Goal: Task Accomplishment & Management: Use online tool/utility

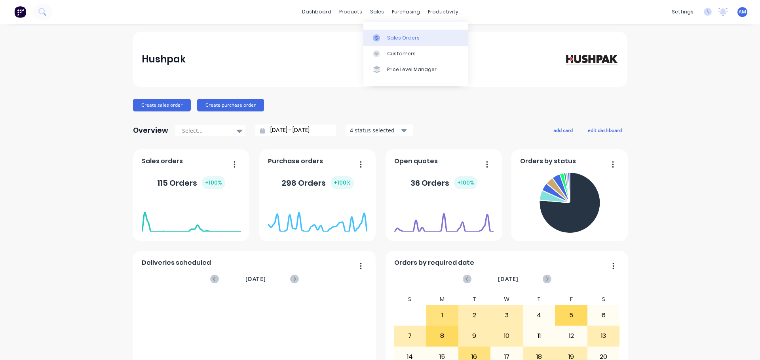
click at [401, 38] on div "Sales Orders" at bounding box center [403, 37] width 32 height 7
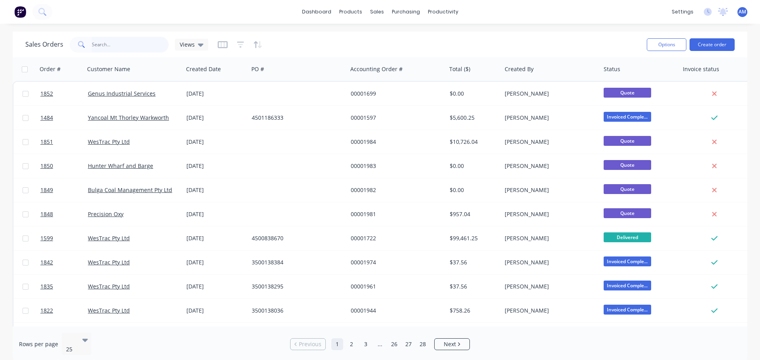
click at [119, 43] on input "text" at bounding box center [130, 45] width 77 height 16
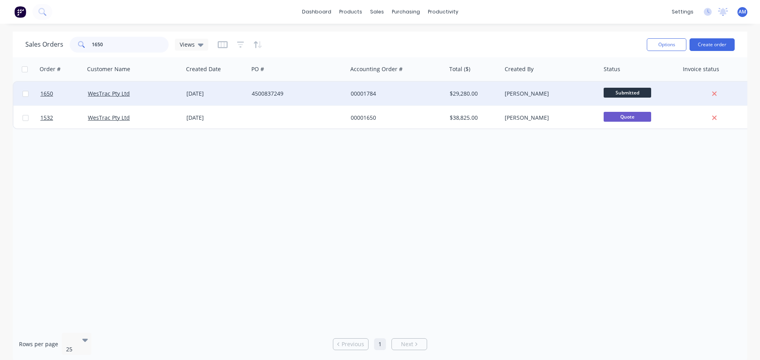
type input "1650"
click at [274, 91] on div "4500837249" at bounding box center [296, 94] width 88 height 8
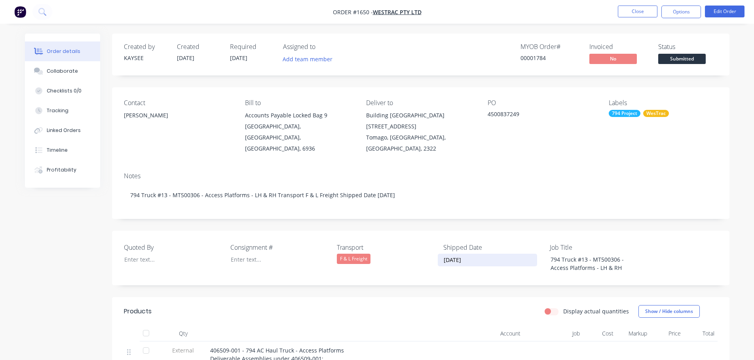
drag, startPoint x: 482, startPoint y: 246, endPoint x: 434, endPoint y: 255, distance: 48.7
click at [434, 255] on div "Quoted By Consignment # Transport F & L Freight Shipped Date [DATE] Job Title 7…" at bounding box center [420, 258] width 617 height 55
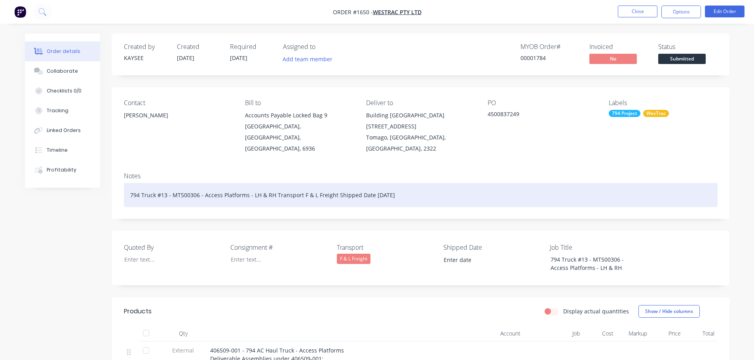
drag, startPoint x: 404, startPoint y: 184, endPoint x: 250, endPoint y: 185, distance: 153.1
click at [250, 185] on div "794 Truck #13 - MT500306 - Access Platforms - LH & RH Transport F & L Freight S…" at bounding box center [421, 195] width 594 height 24
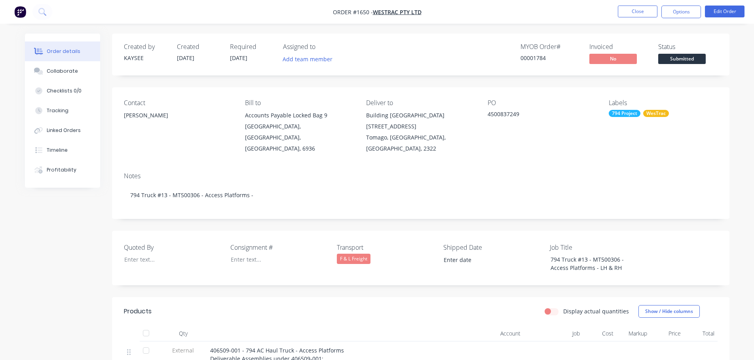
click at [637, 150] on div "Contact [PERSON_NAME] [PERSON_NAME] to Accounts Payable Locked Bag [STREET_ADDR…" at bounding box center [420, 126] width 617 height 79
click at [630, 13] on button "Close" at bounding box center [638, 12] width 40 height 12
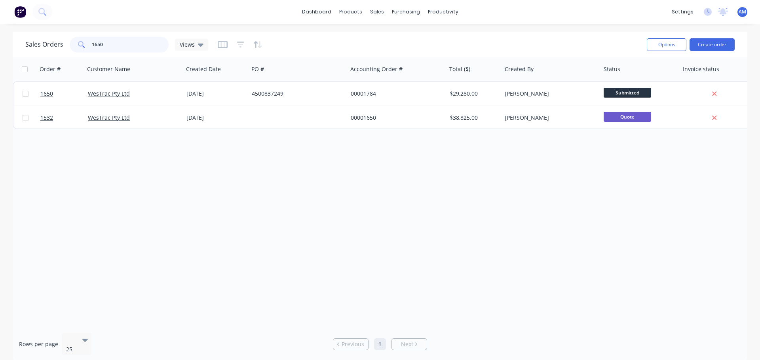
drag, startPoint x: 116, startPoint y: 42, endPoint x: 68, endPoint y: 42, distance: 48.3
click at [68, 42] on div "Sales Orders 1650 Views" at bounding box center [116, 45] width 183 height 16
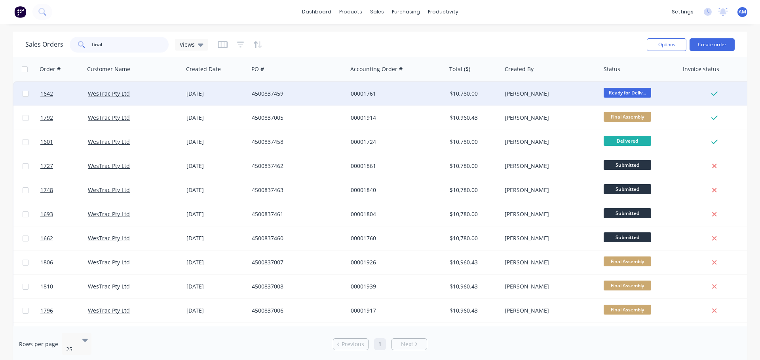
type input "final"
click at [260, 90] on div "4500837459" at bounding box center [296, 94] width 88 height 8
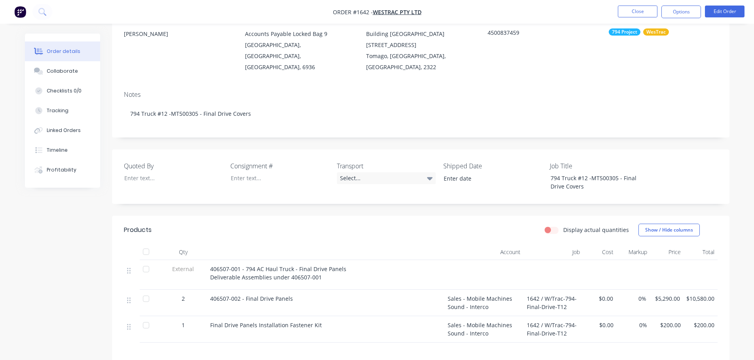
scroll to position [119, 0]
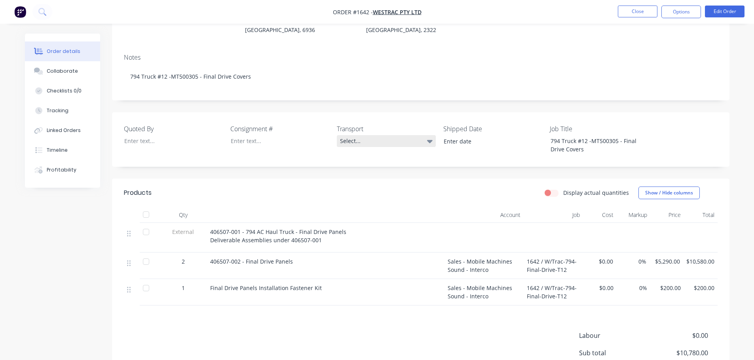
click at [349, 135] on div "Select..." at bounding box center [386, 141] width 99 height 12
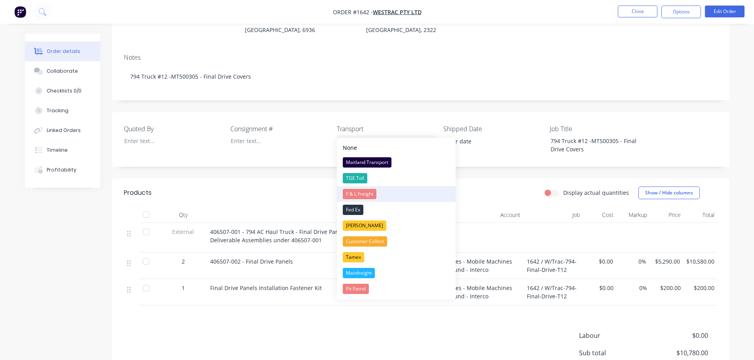
click at [370, 195] on div "F & L Freight" at bounding box center [360, 194] width 34 height 10
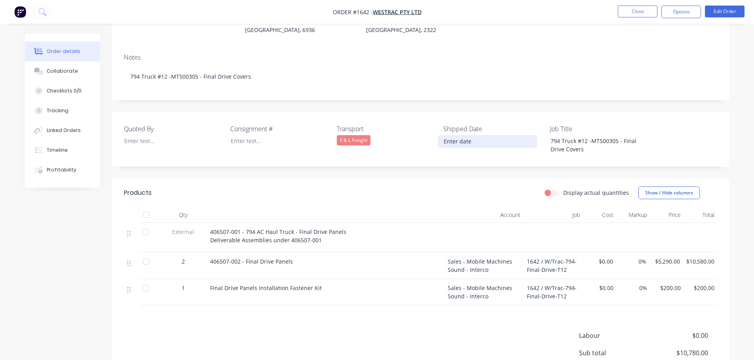
click at [457, 136] on input at bounding box center [487, 142] width 99 height 12
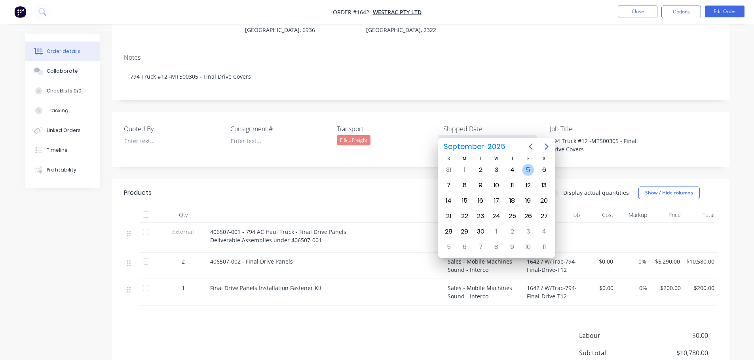
click at [531, 169] on div "5" at bounding box center [528, 170] width 12 height 12
type input "[DATE]"
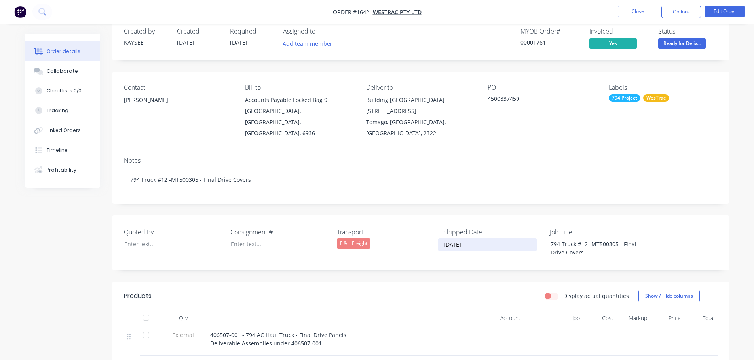
scroll to position [0, 0]
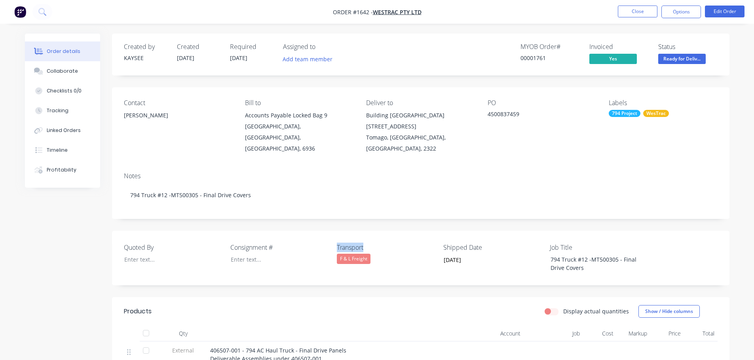
drag, startPoint x: 372, startPoint y: 237, endPoint x: 331, endPoint y: 239, distance: 41.6
click at [331, 239] on div "Quoted By Consignment # Transport F & L Freight Shipped Date [DATE] Job Title 7…" at bounding box center [420, 258] width 617 height 55
copy div "Transport"
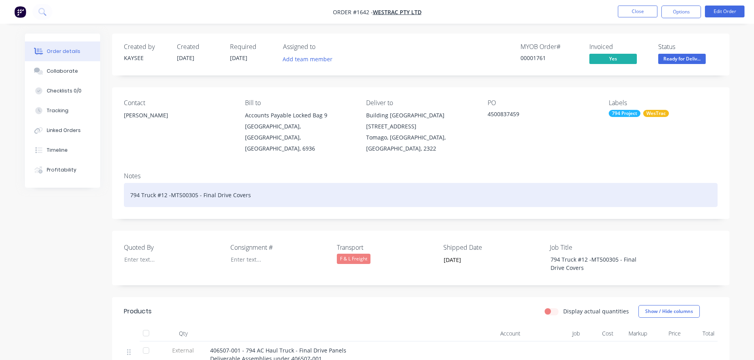
click at [250, 183] on div "794 Truck #12 -MT500305 - Final Drive Covers" at bounding box center [421, 195] width 594 height 24
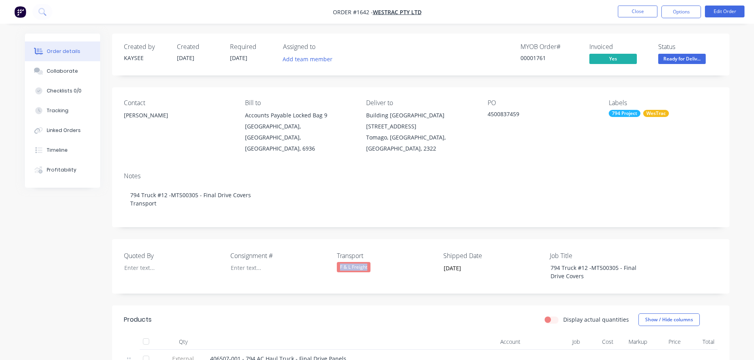
drag, startPoint x: 373, startPoint y: 256, endPoint x: 336, endPoint y: 257, distance: 37.2
click at [336, 257] on div "Quoted By Consignment # Transport F & L Freight Shipped Date [DATE] Job Title 7…" at bounding box center [420, 266] width 617 height 55
copy div "F & L Freight"
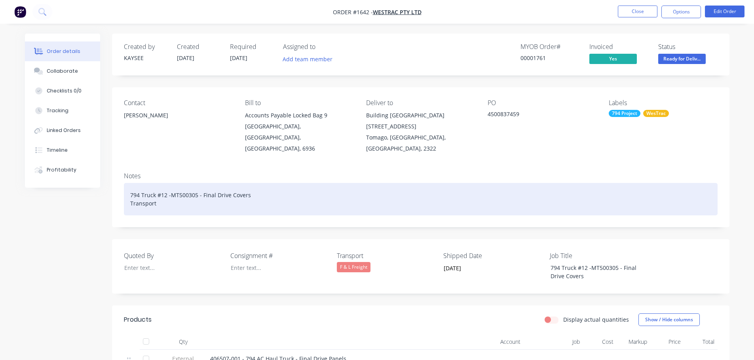
click at [263, 183] on div "794 Truck #12 -MT500305 - Final Drive Covers Transport" at bounding box center [421, 199] width 594 height 32
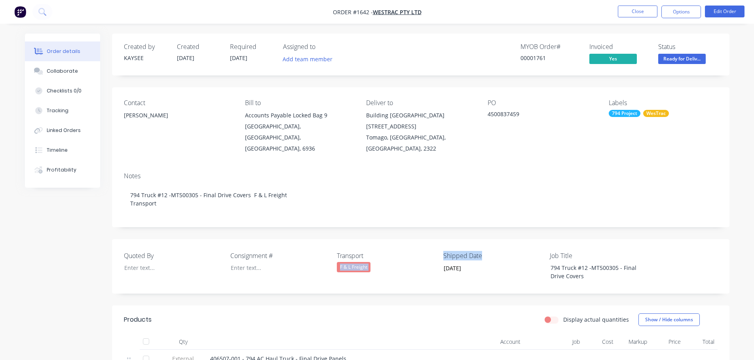
drag, startPoint x: 481, startPoint y: 245, endPoint x: 438, endPoint y: 245, distance: 43.1
click at [438, 245] on div "Quoted By Consignment # Transport F & L Freight Shipped Date [DATE] Job Title 7…" at bounding box center [420, 266] width 617 height 55
drag, startPoint x: 440, startPoint y: 244, endPoint x: 489, endPoint y: 241, distance: 49.1
click at [489, 241] on div "Quoted By Consignment # Transport F & L Freight Shipped Date [DATE] Job Title 7…" at bounding box center [420, 266] width 617 height 55
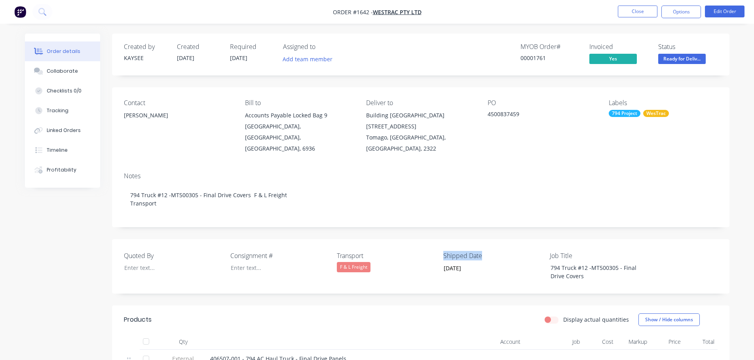
copy label "Shipped Date"
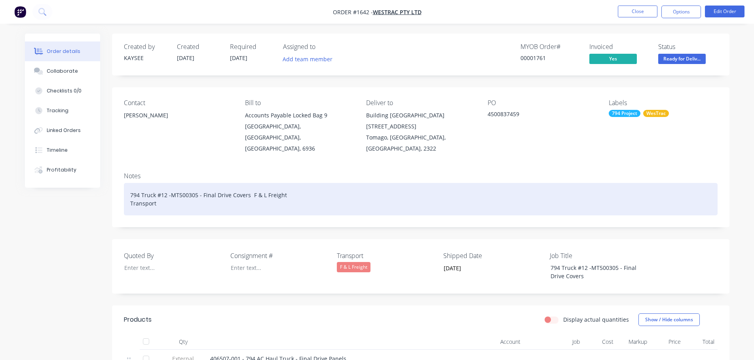
click at [291, 183] on div "794 Truck #12 -MT500305 - Final Drive Covers F & L Freight Transport" at bounding box center [421, 199] width 594 height 32
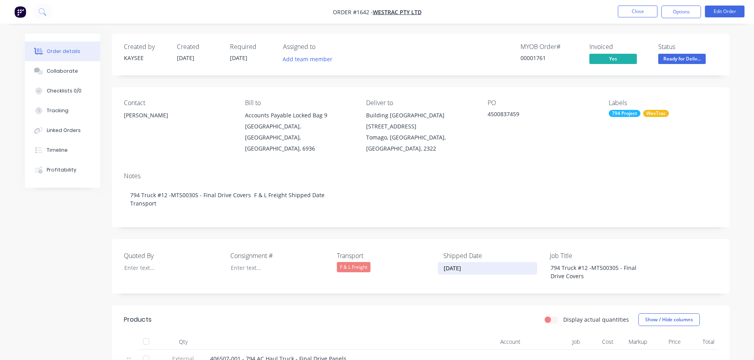
drag, startPoint x: 471, startPoint y: 256, endPoint x: 440, endPoint y: 258, distance: 31.0
click at [440, 263] on input "[DATE]" at bounding box center [487, 269] width 99 height 12
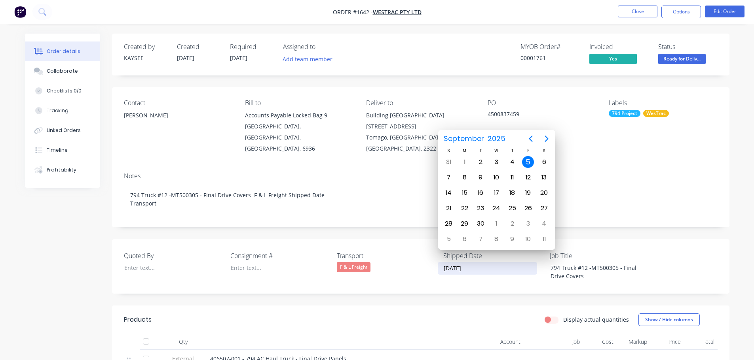
click at [331, 171] on div "Notes 794 Truck #12 -MT500305 - Final Drive Covers F & L Freight Shipped Date T…" at bounding box center [420, 196] width 617 height 61
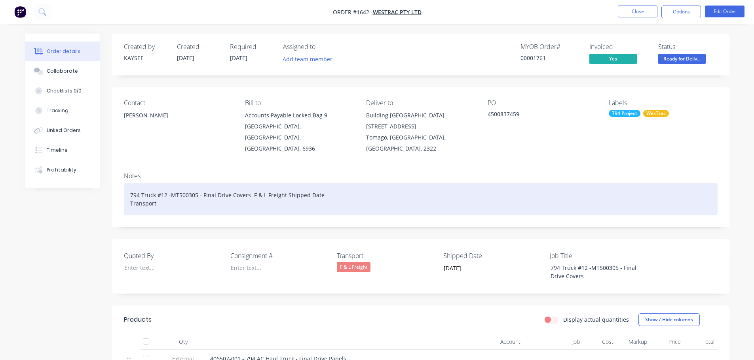
click at [334, 183] on div "794 Truck #12 -MT500305 - Final Drive Covers F & L Freight Shipped Date Transpo…" at bounding box center [421, 199] width 594 height 32
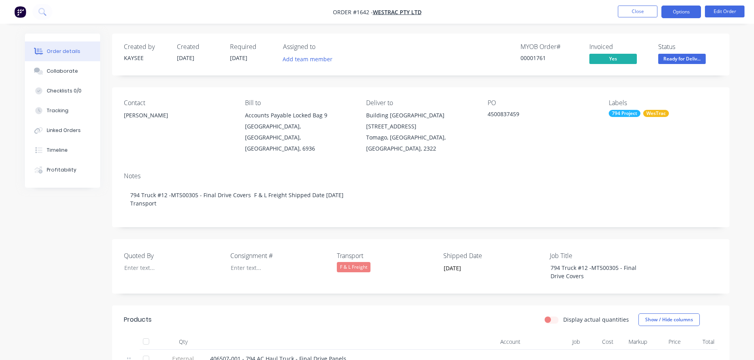
click at [674, 15] on button "Options" at bounding box center [681, 12] width 40 height 13
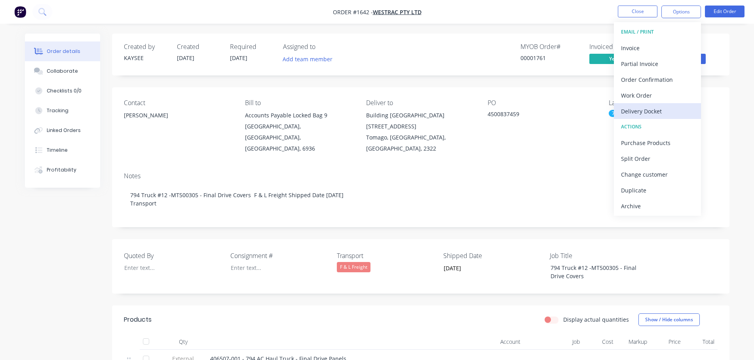
click at [651, 111] on div "Delivery Docket" at bounding box center [657, 111] width 73 height 11
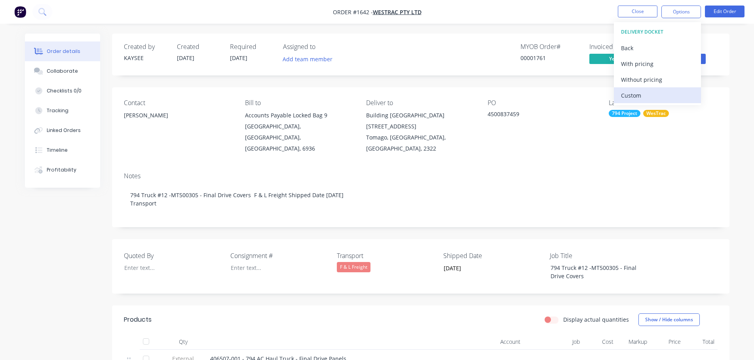
click at [646, 94] on div "Custom" at bounding box center [657, 95] width 73 height 11
click at [644, 80] on div "Without pricing" at bounding box center [657, 79] width 73 height 11
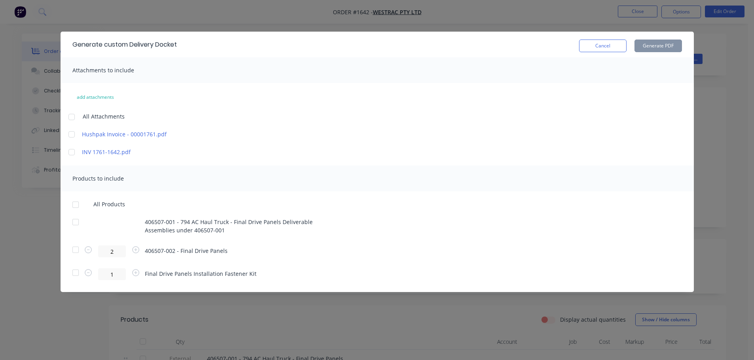
click at [74, 204] on div at bounding box center [76, 205] width 16 height 16
click at [649, 48] on button "Generate PDF" at bounding box center [657, 46] width 47 height 13
click at [608, 45] on button "Cancel" at bounding box center [602, 46] width 47 height 13
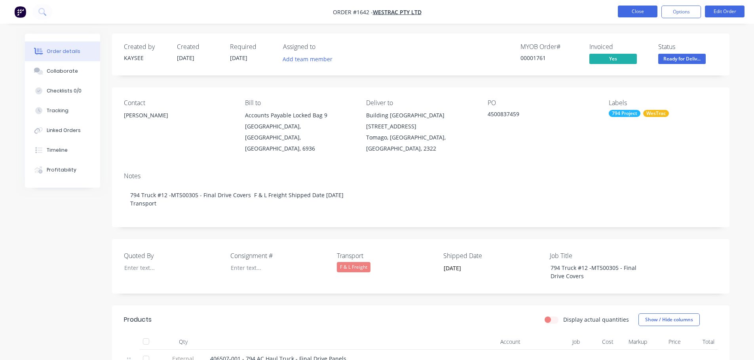
click at [646, 14] on button "Close" at bounding box center [638, 12] width 40 height 12
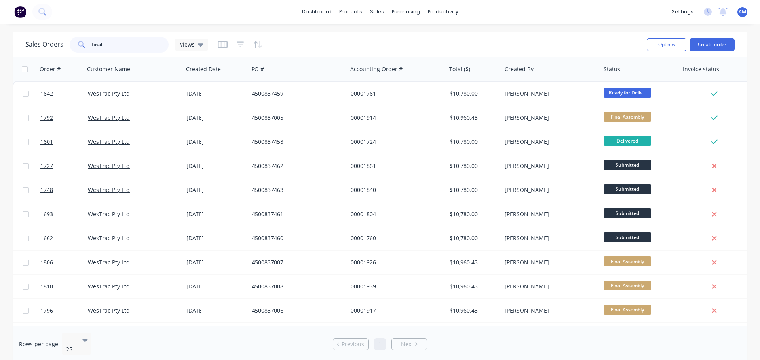
drag, startPoint x: 108, startPoint y: 44, endPoint x: 85, endPoint y: 37, distance: 23.8
click at [85, 37] on div "final" at bounding box center [119, 45] width 99 height 16
type input "1640"
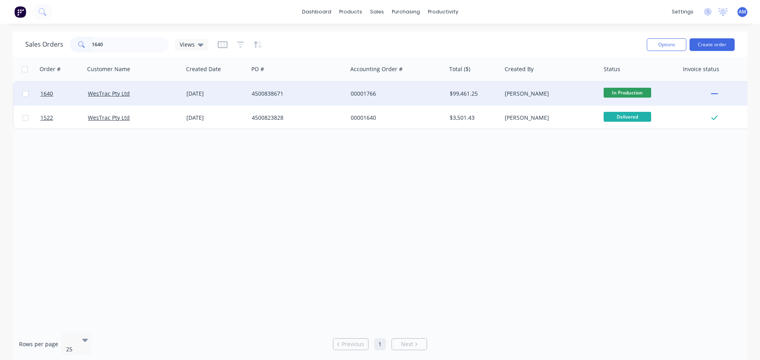
click at [271, 90] on div "4500838671" at bounding box center [296, 94] width 88 height 8
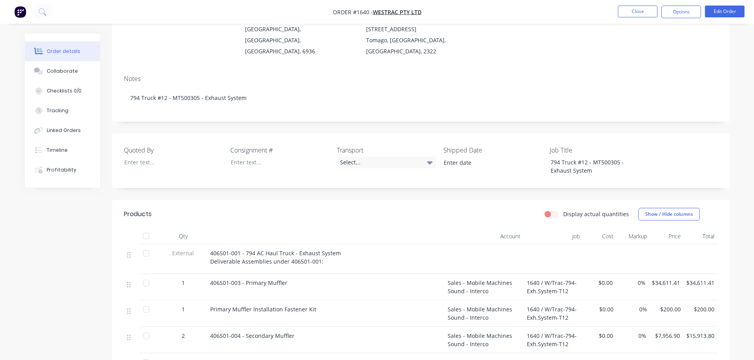
scroll to position [40, 0]
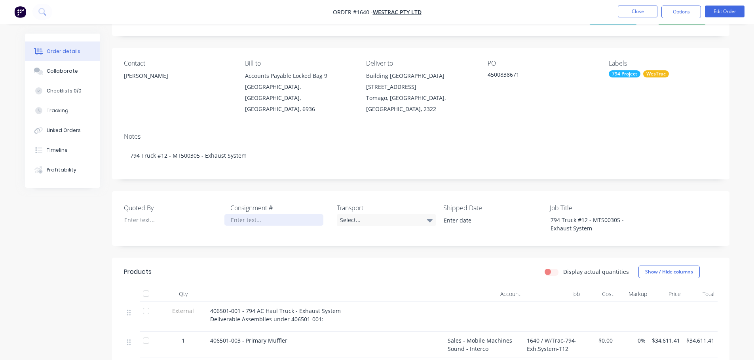
click at [246, 214] on div at bounding box center [273, 219] width 99 height 11
click at [361, 214] on div "Select..." at bounding box center [386, 220] width 99 height 12
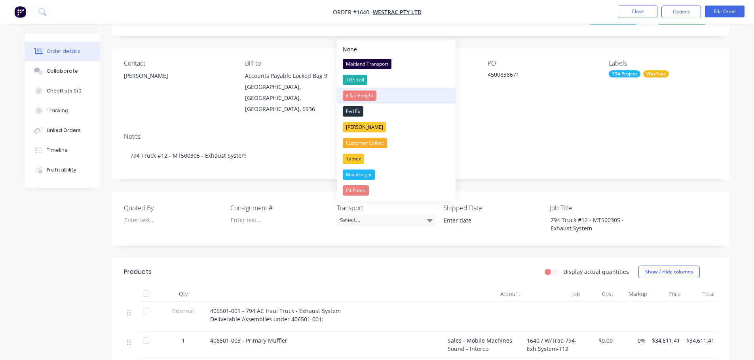
click at [369, 93] on div "F & L Freight" at bounding box center [360, 96] width 34 height 10
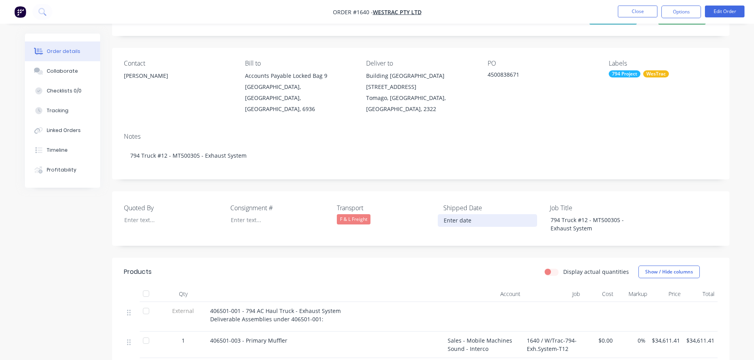
click at [468, 215] on input at bounding box center [487, 221] width 99 height 12
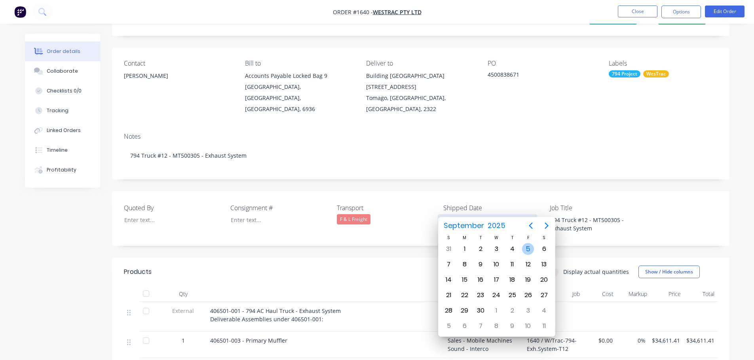
click at [530, 253] on div "5" at bounding box center [528, 249] width 12 height 12
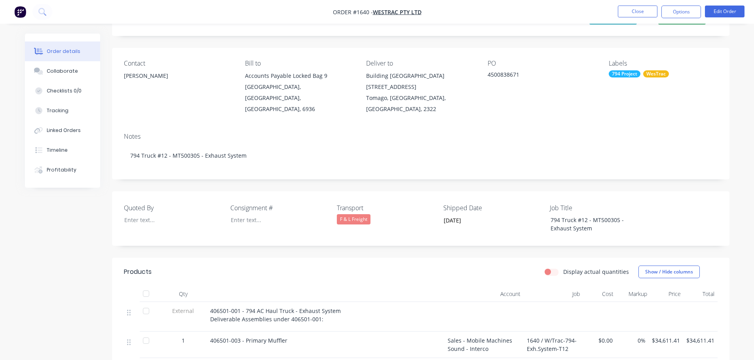
type input "[DATE]"
drag, startPoint x: 375, startPoint y: 196, endPoint x: 332, endPoint y: 194, distance: 43.2
click at [332, 194] on div "Quoted By Consignment # Transport F & L Freight Shipped Date [DATE] Job Title 7…" at bounding box center [420, 219] width 617 height 55
copy div "Transport"
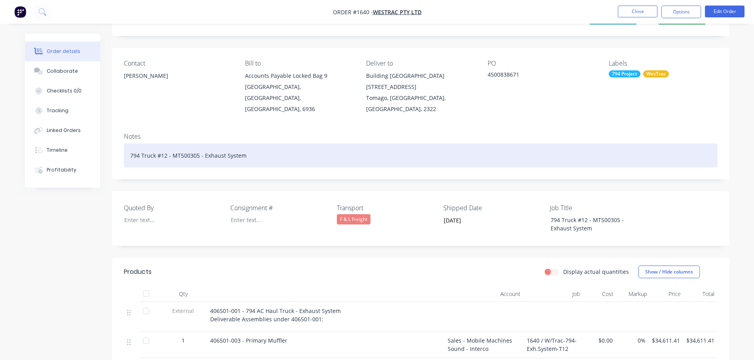
click at [254, 151] on div "794 Truck #12 - MT500305 - Exhaust System" at bounding box center [421, 156] width 594 height 24
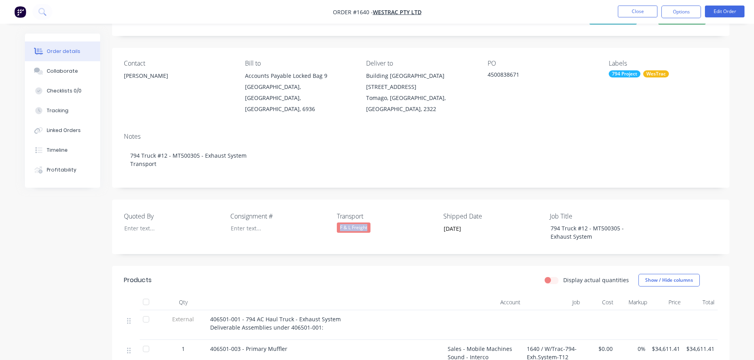
drag, startPoint x: 370, startPoint y: 218, endPoint x: 339, endPoint y: 215, distance: 31.3
click at [339, 223] on div "F & L Freight" at bounding box center [354, 228] width 34 height 10
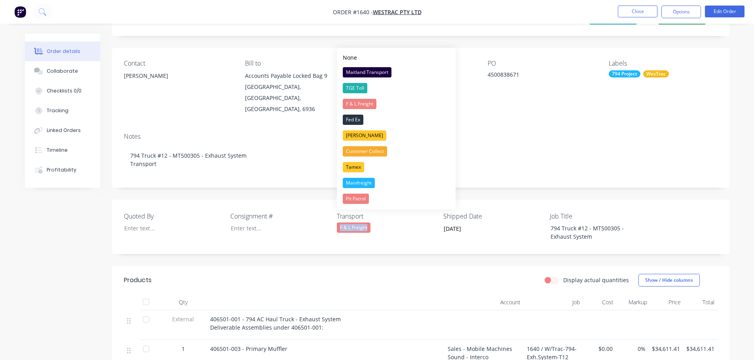
copy div "F & L Freight"
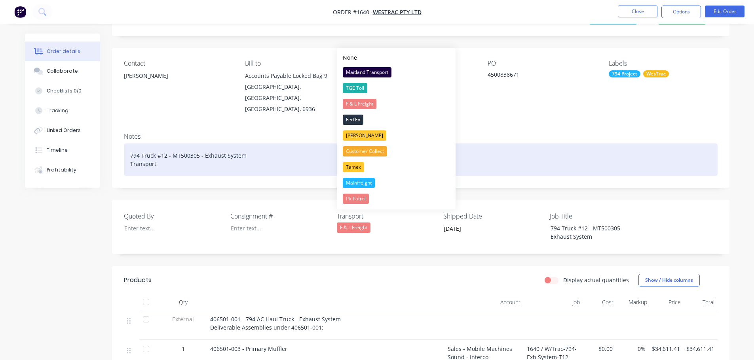
click at [184, 150] on div "794 Truck #12 - MT500305 - Exhaust System Transport" at bounding box center [421, 160] width 594 height 32
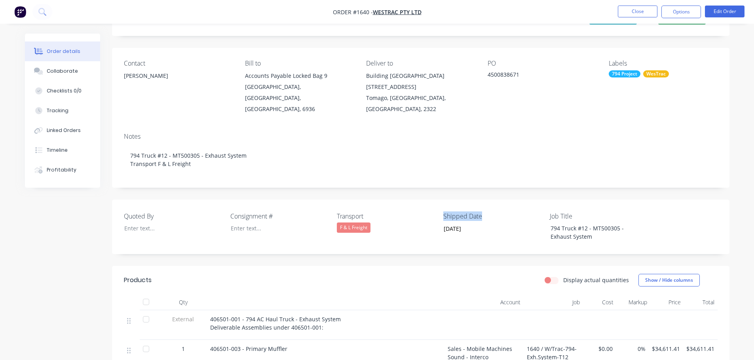
drag, startPoint x: 487, startPoint y: 207, endPoint x: 444, endPoint y: 204, distance: 43.2
click at [444, 212] on label "Shipped Date" at bounding box center [492, 216] width 99 height 9
copy label "Shipped Date"
click at [269, 166] on div "Notes 794 Truck #12 - MT500305 - Exhaust System Transport F & L Freight" at bounding box center [420, 157] width 617 height 61
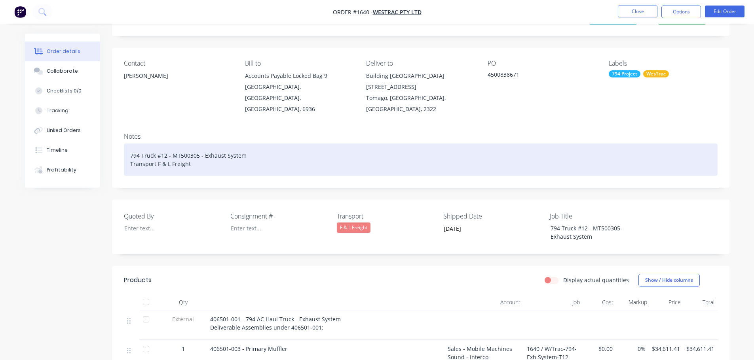
click at [231, 157] on div "794 Truck #12 - MT500305 - Exhaust System Transport F & L Freight" at bounding box center [421, 160] width 594 height 32
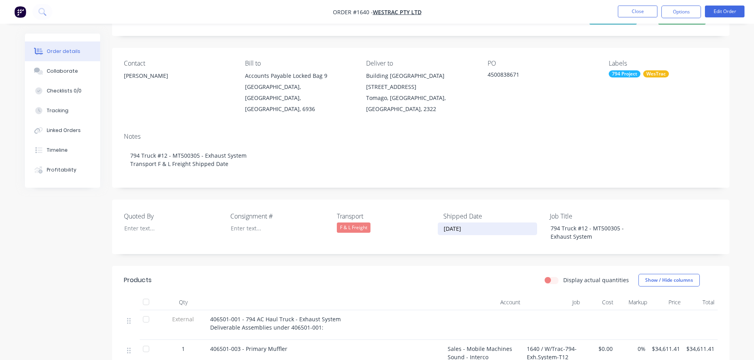
drag, startPoint x: 474, startPoint y: 218, endPoint x: 443, endPoint y: 219, distance: 31.3
click at [443, 223] on input "[DATE]" at bounding box center [487, 229] width 99 height 12
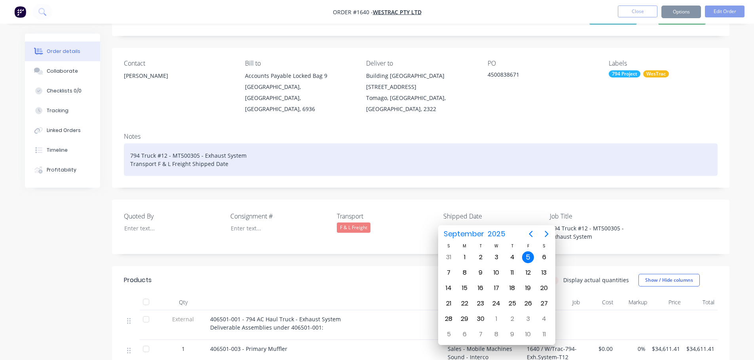
click at [232, 153] on div "794 Truck #12 - MT500305 - Exhaust System Transport F & L Freight Shipped Date" at bounding box center [421, 160] width 594 height 32
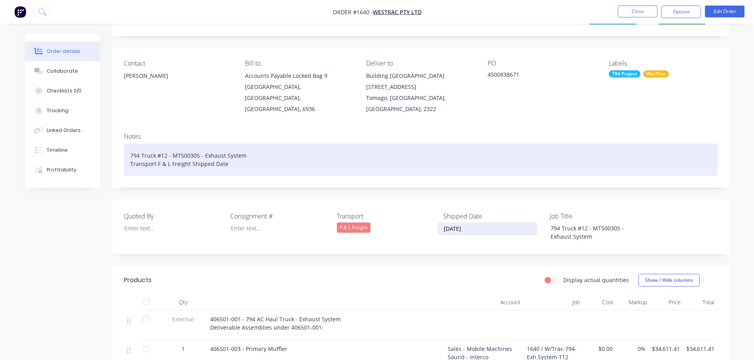
click at [232, 153] on div "794 Truck #12 - MT500305 - Exhaust System Transport F & L Freight Shipped Date" at bounding box center [421, 160] width 594 height 32
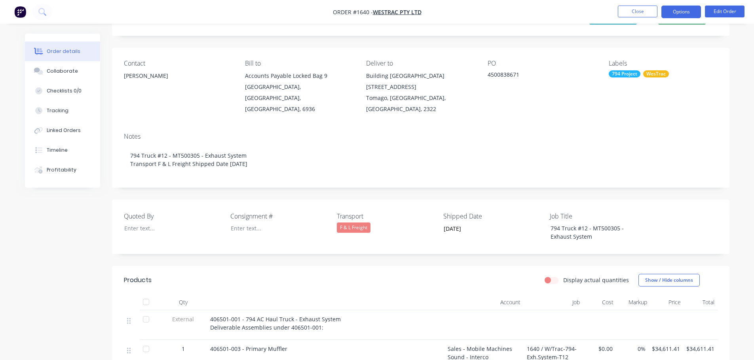
click at [687, 13] on button "Options" at bounding box center [681, 12] width 40 height 13
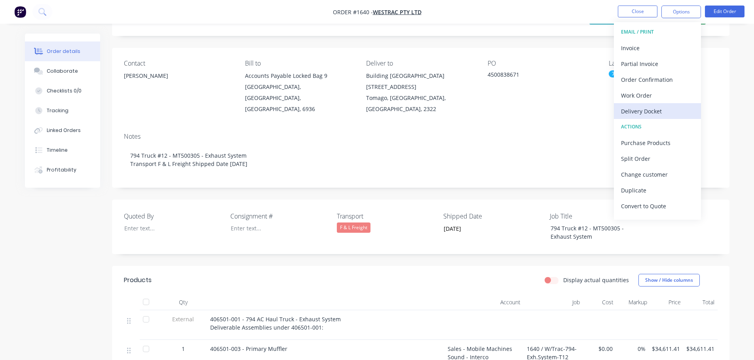
click at [662, 108] on div "Delivery Docket" at bounding box center [657, 111] width 73 height 11
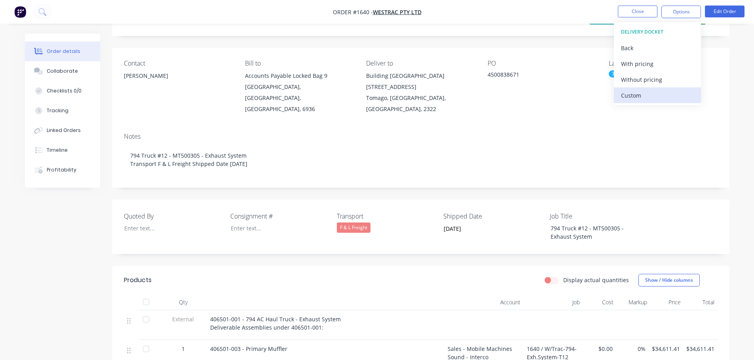
click at [650, 92] on div "Custom" at bounding box center [657, 95] width 73 height 11
click at [648, 77] on div "Without pricing" at bounding box center [657, 79] width 73 height 11
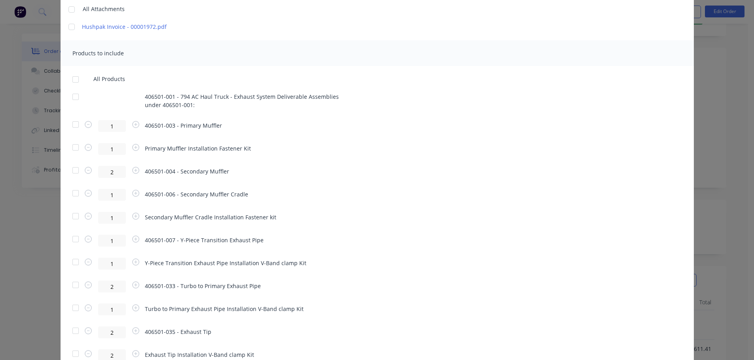
scroll to position [119, 0]
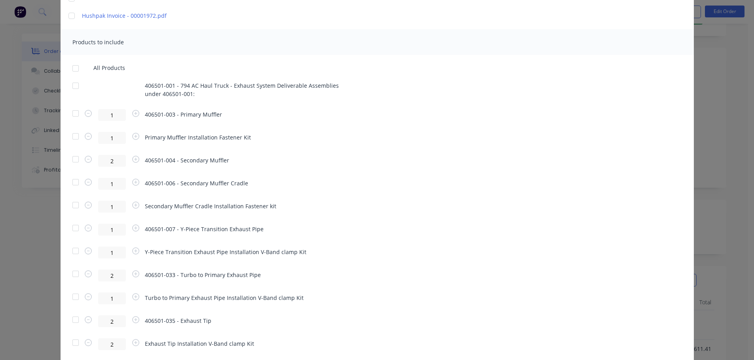
click at [74, 137] on div at bounding box center [76, 137] width 16 height 16
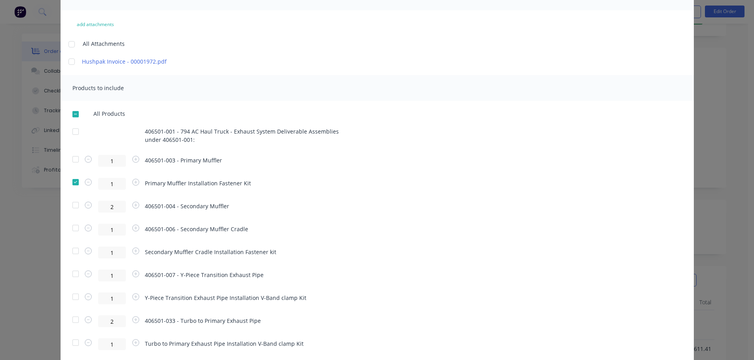
scroll to position [0, 0]
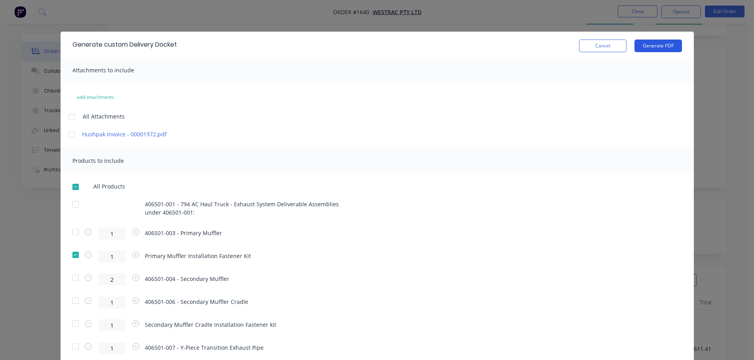
click at [652, 45] on button "Generate PDF" at bounding box center [657, 46] width 47 height 13
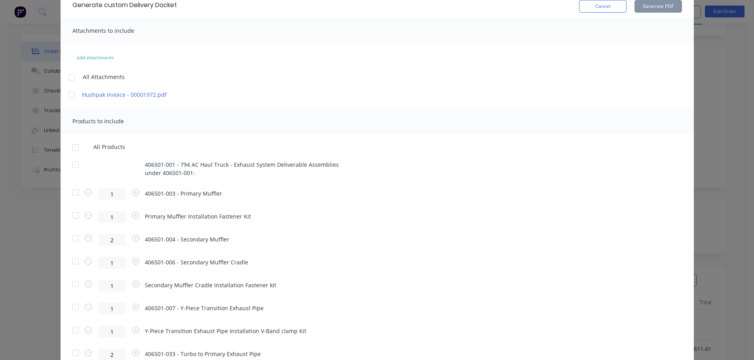
click at [72, 192] on div at bounding box center [76, 193] width 16 height 16
click at [72, 212] on div at bounding box center [76, 216] width 16 height 16
click at [654, 7] on button "Generate PDF" at bounding box center [657, 6] width 47 height 13
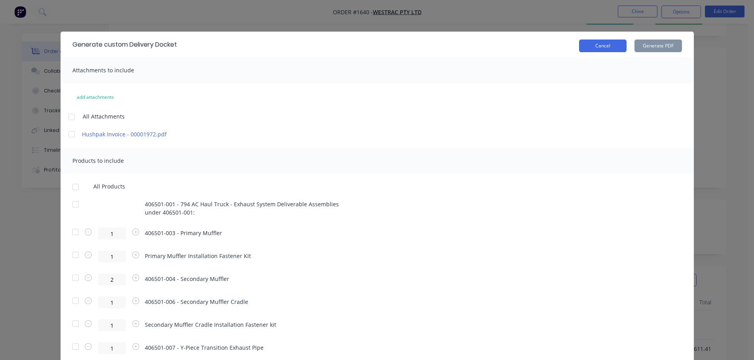
click at [597, 46] on button "Cancel" at bounding box center [602, 46] width 47 height 13
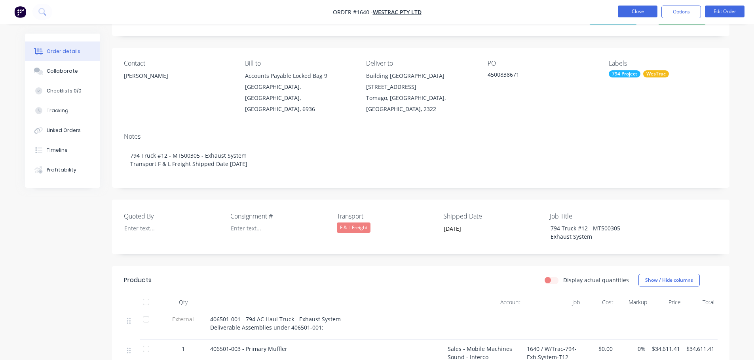
click at [652, 9] on button "Close" at bounding box center [638, 12] width 40 height 12
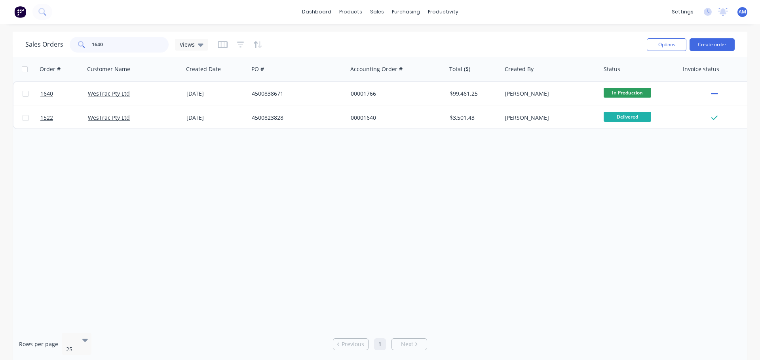
drag, startPoint x: 113, startPoint y: 44, endPoint x: 81, endPoint y: 45, distance: 32.1
click at [81, 45] on div "1640" at bounding box center [119, 45] width 99 height 16
type input "1709"
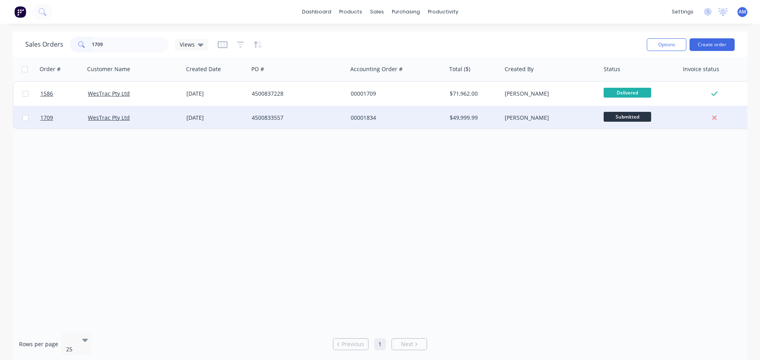
click at [245, 114] on div "[DATE]" at bounding box center [215, 118] width 65 height 24
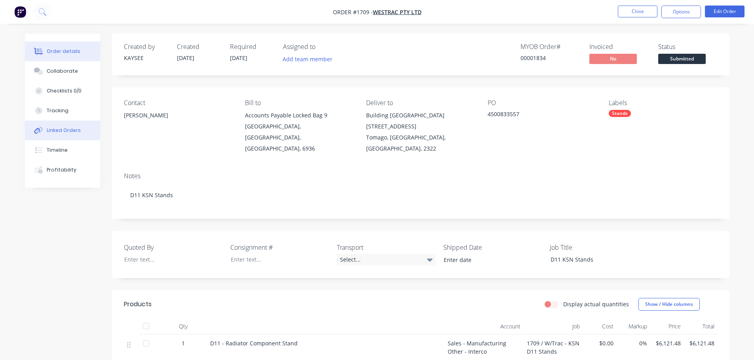
click at [66, 127] on div "Linked Orders" at bounding box center [64, 130] width 34 height 7
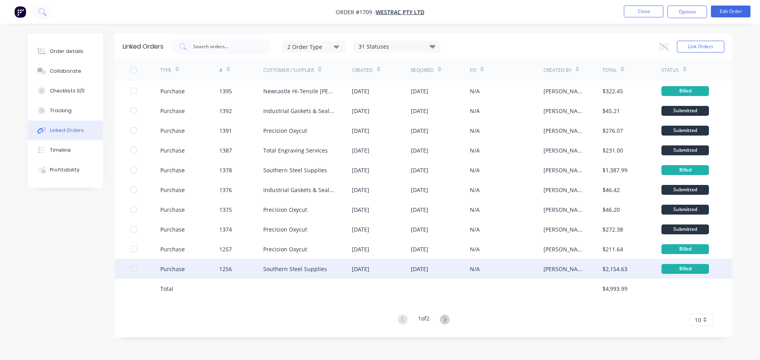
click at [324, 266] on div "Southern Steel Supplies" at bounding box center [295, 269] width 64 height 8
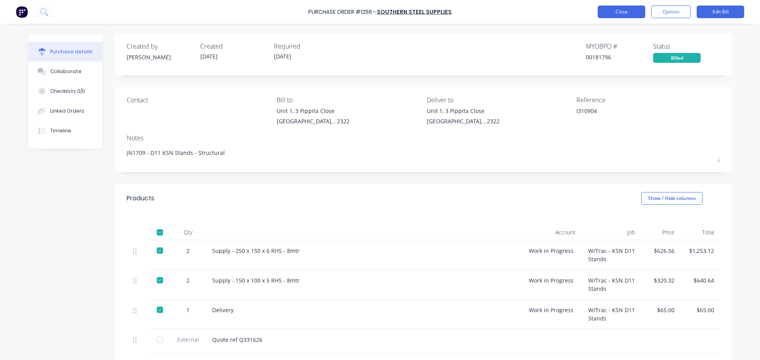
click at [621, 12] on button "Close" at bounding box center [620, 12] width 47 height 13
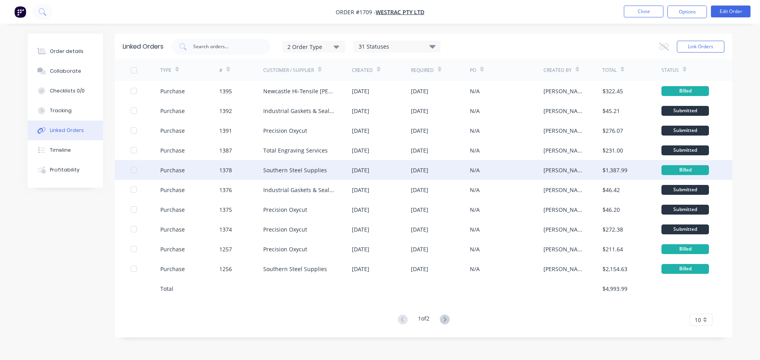
click at [317, 168] on div "Southern Steel Supplies" at bounding box center [295, 170] width 64 height 8
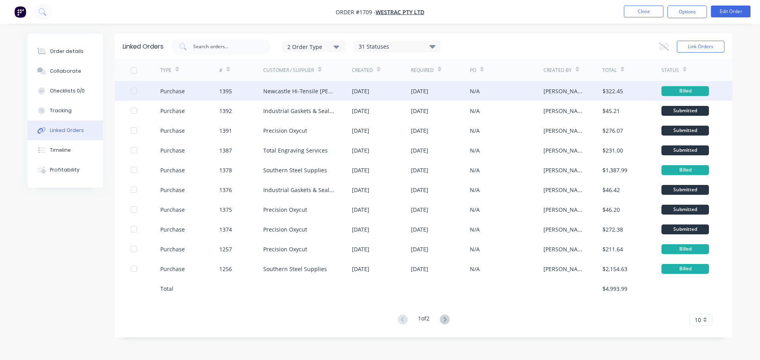
click at [369, 90] on div "[DATE]" at bounding box center [360, 91] width 17 height 8
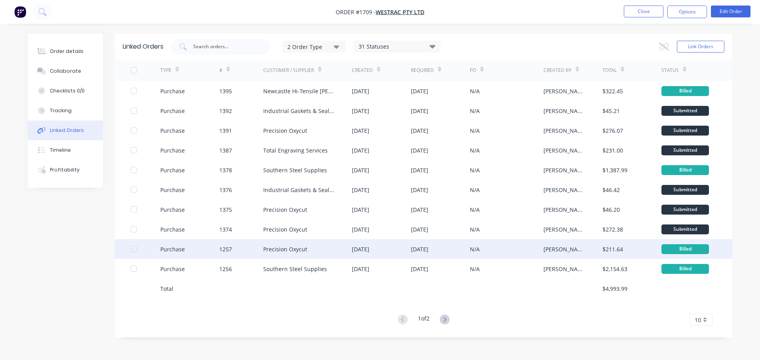
click at [305, 248] on div "Precision Oxycut" at bounding box center [285, 249] width 44 height 8
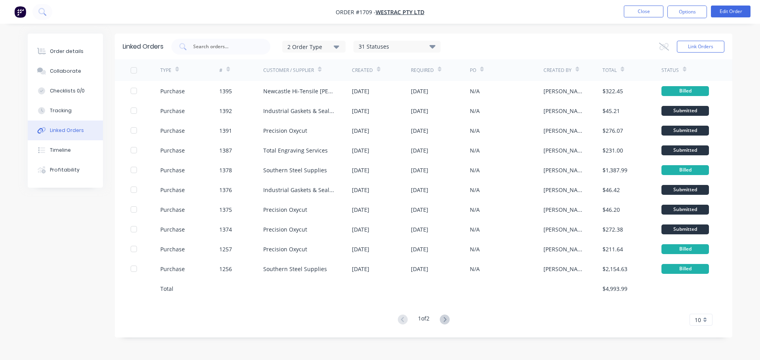
click at [706, 320] on div "10" at bounding box center [700, 320] width 23 height 12
click at [698, 309] on div "35" at bounding box center [701, 307] width 22 height 14
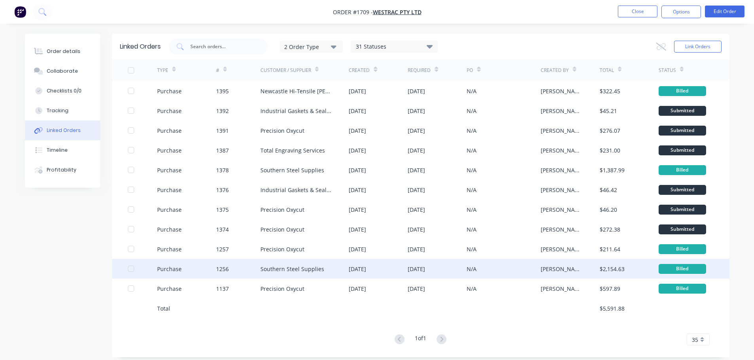
scroll to position [9, 0]
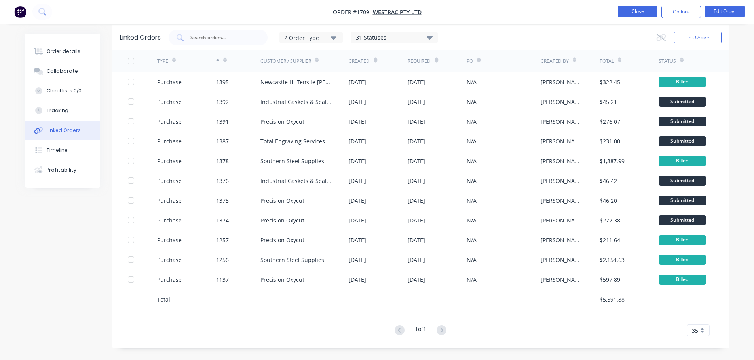
click at [632, 14] on button "Close" at bounding box center [638, 12] width 40 height 12
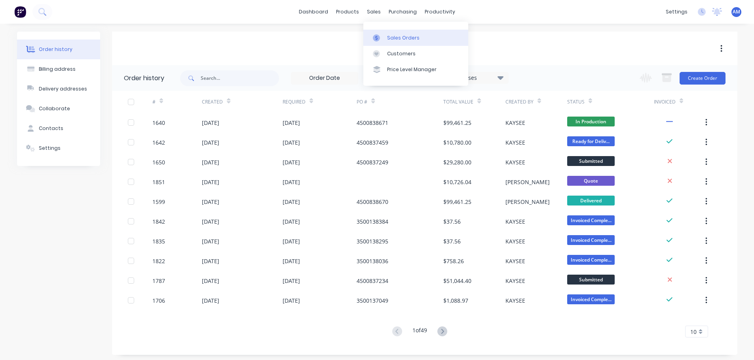
click at [393, 36] on div "Sales Orders" at bounding box center [403, 37] width 32 height 7
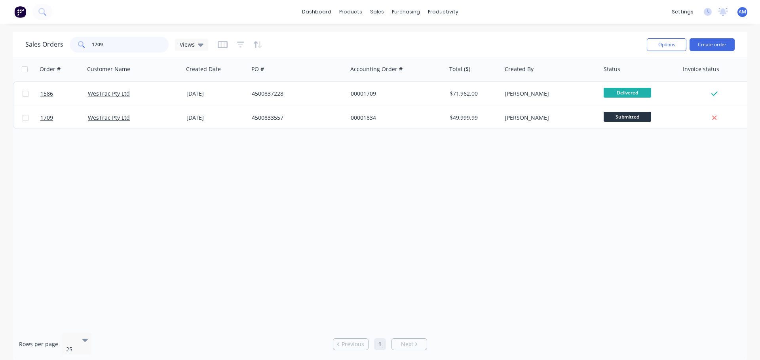
drag, startPoint x: 106, startPoint y: 46, endPoint x: 88, endPoint y: 46, distance: 18.6
click at [87, 44] on div "1709" at bounding box center [119, 45] width 99 height 16
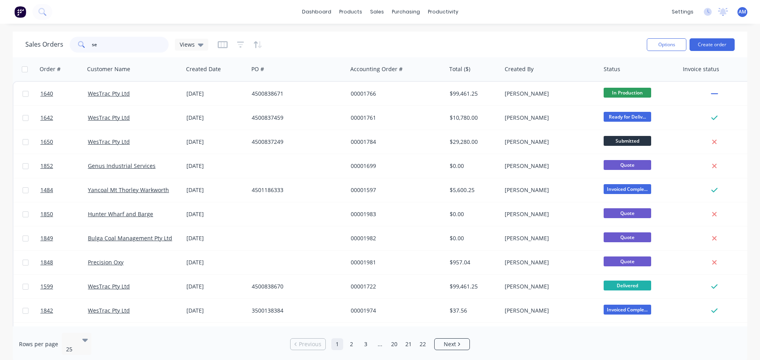
type input "s"
type input "1640"
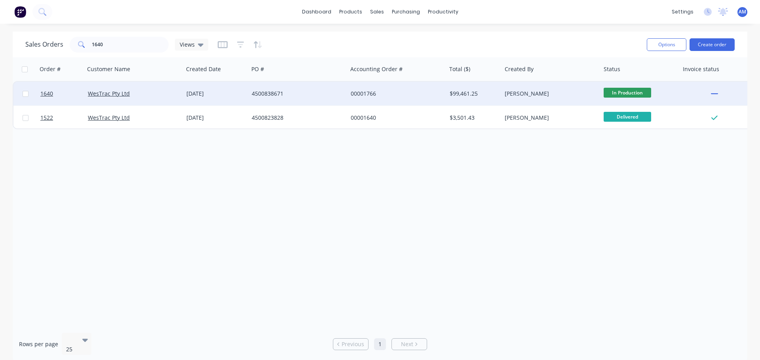
click at [197, 91] on div "[DATE]" at bounding box center [215, 94] width 59 height 8
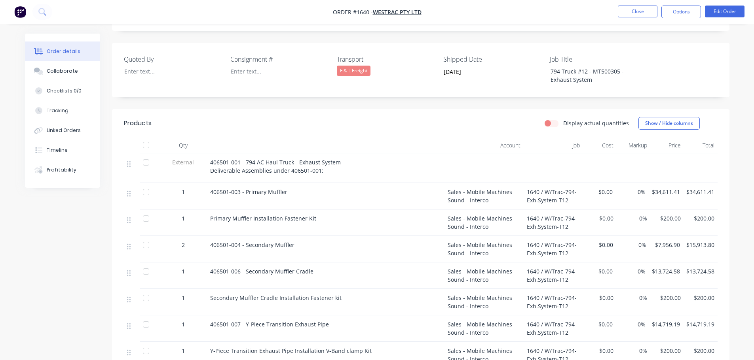
scroll to position [198, 0]
click at [687, 14] on button "Options" at bounding box center [681, 12] width 40 height 13
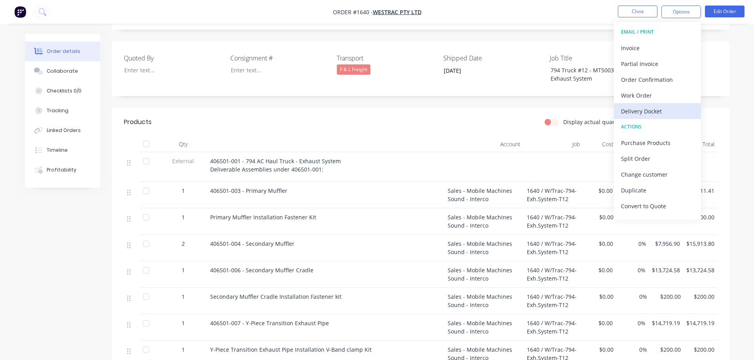
click at [651, 112] on div "Delivery Docket" at bounding box center [657, 111] width 73 height 11
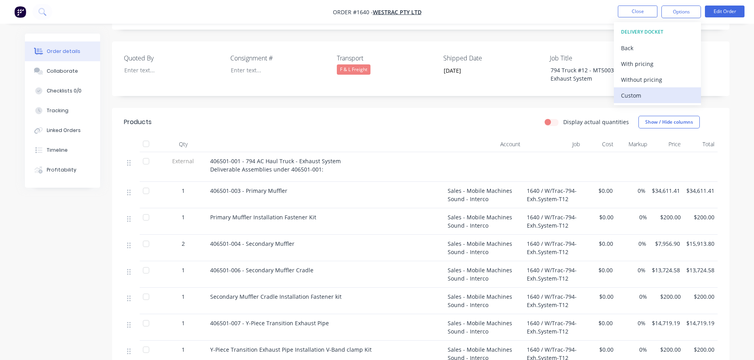
click at [629, 95] on div "Custom" at bounding box center [657, 95] width 73 height 11
click at [630, 80] on div "Without pricing" at bounding box center [657, 79] width 73 height 11
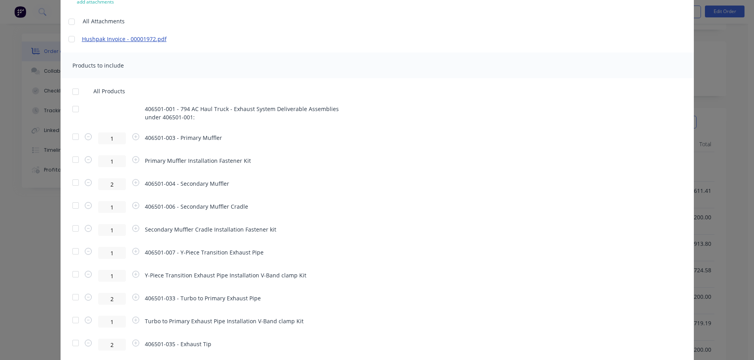
scroll to position [119, 0]
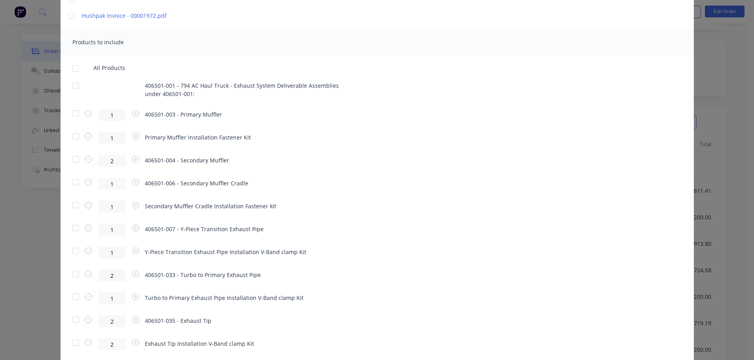
click at [73, 160] on div at bounding box center [76, 160] width 16 height 16
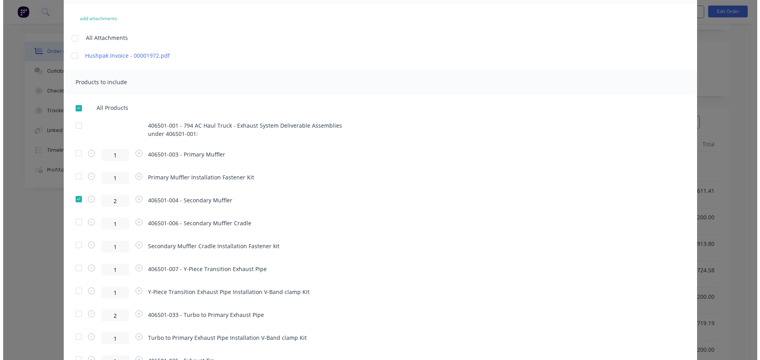
scroll to position [0, 0]
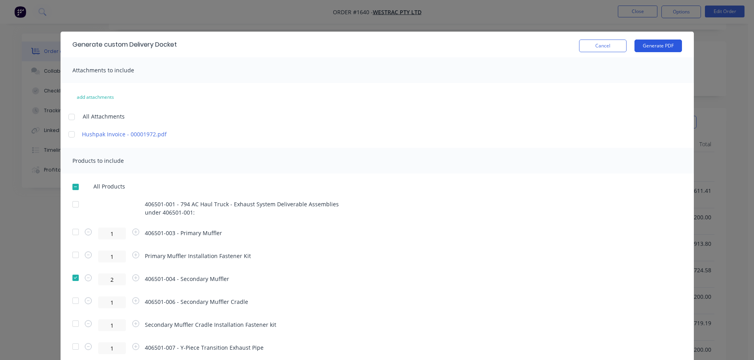
click at [654, 46] on button "Generate PDF" at bounding box center [657, 46] width 47 height 13
